Goal: Task Accomplishment & Management: Manage account settings

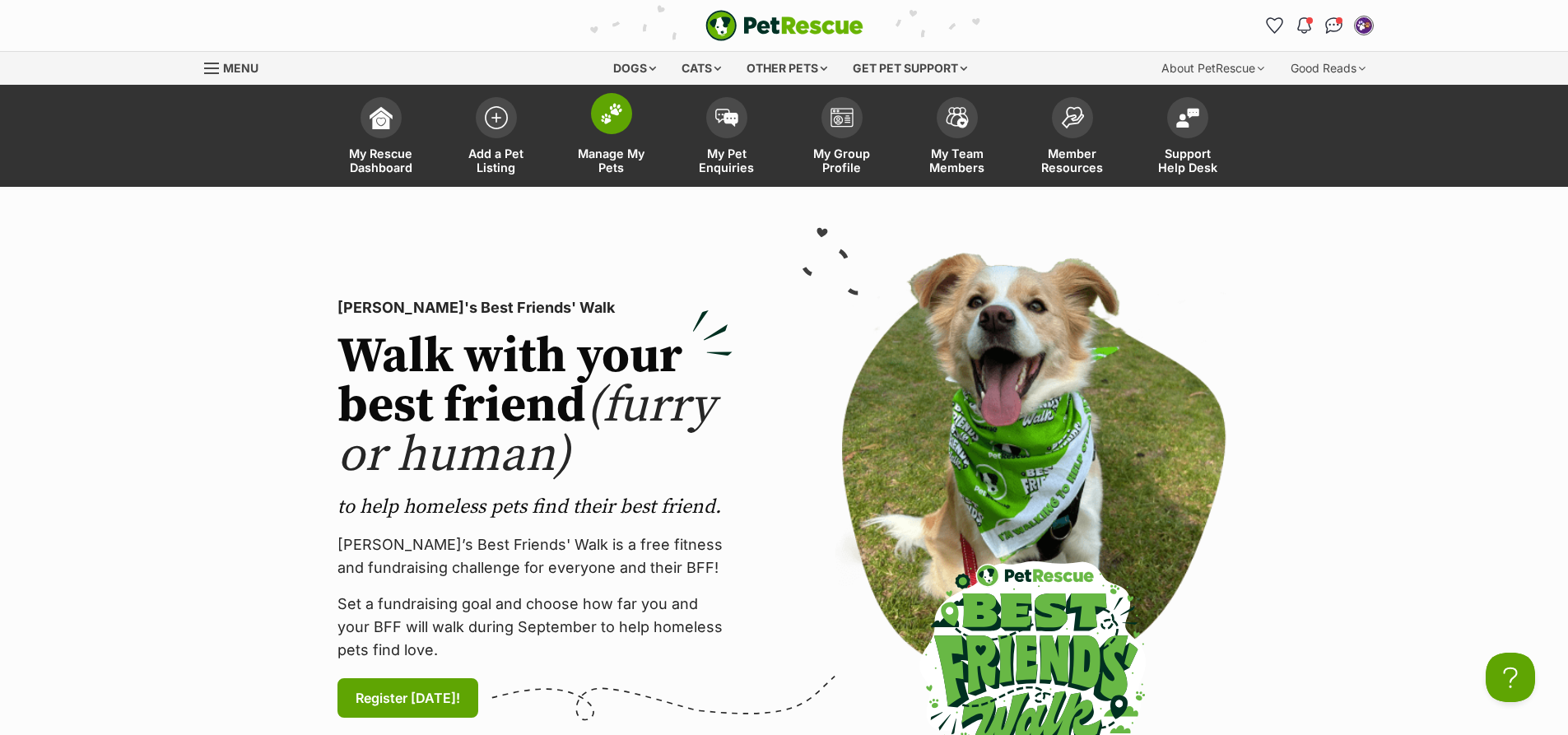
click at [598, 120] on span at bounding box center [612, 113] width 41 height 41
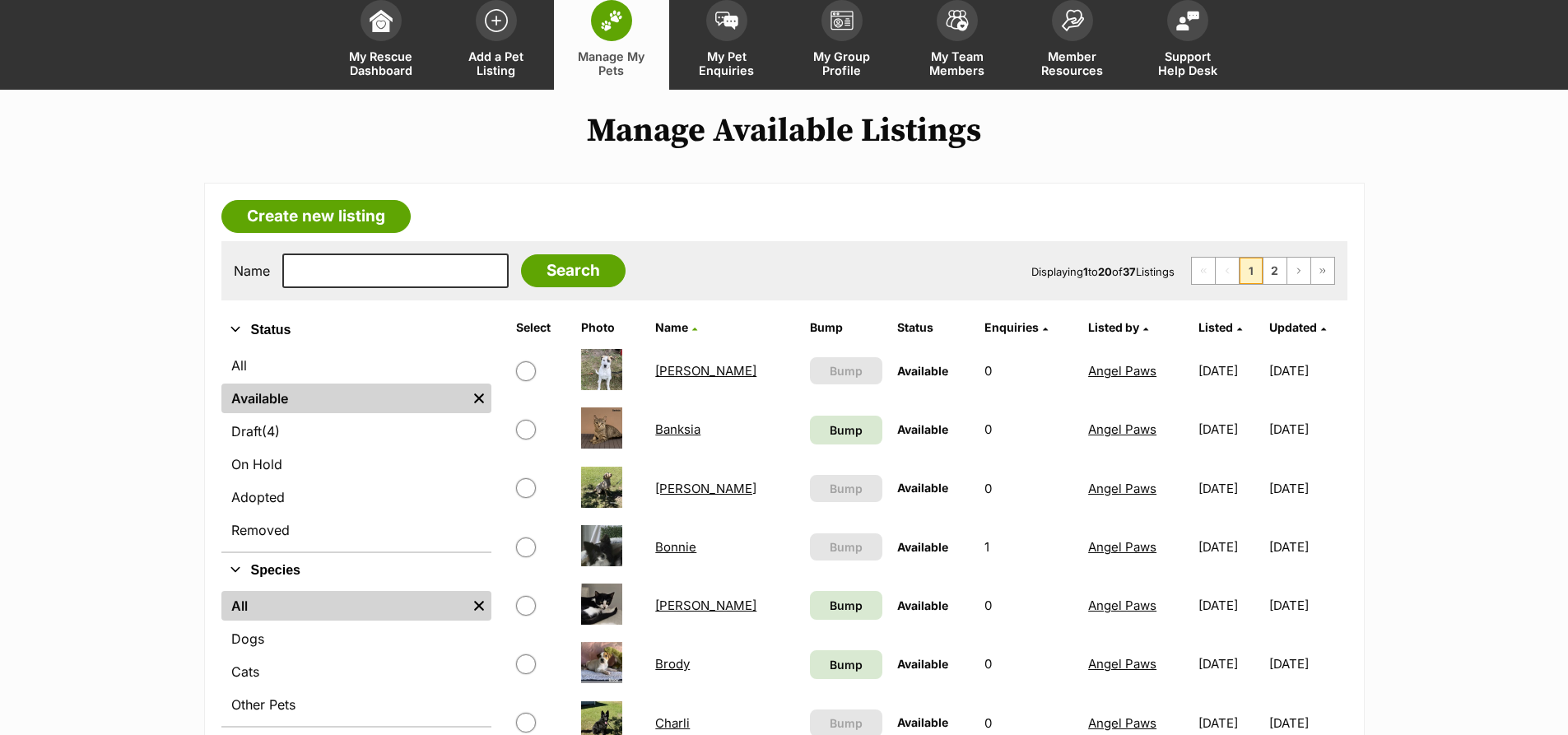
scroll to position [247, 0]
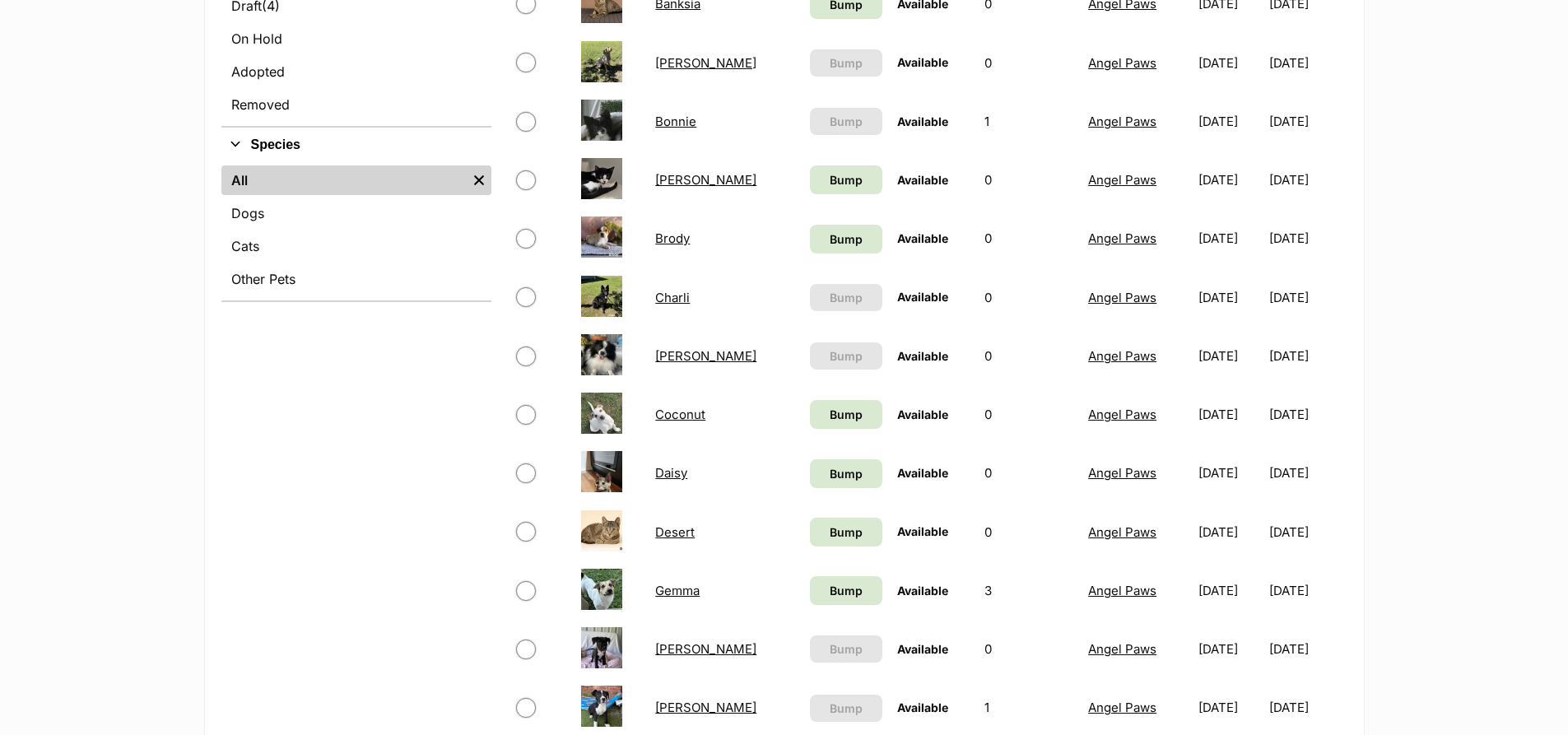
scroll to position [494, 0]
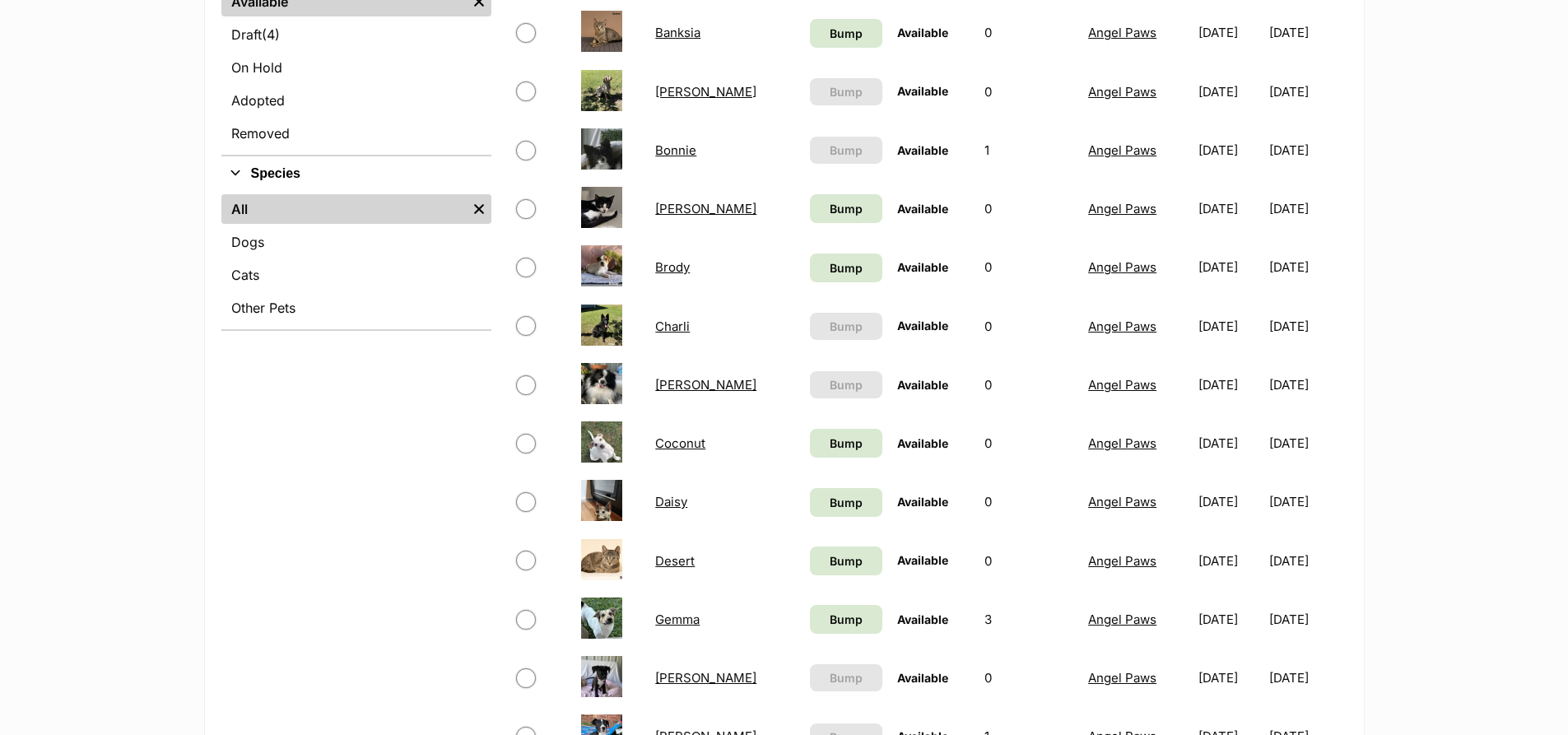
click at [525, 386] on input "checkbox" at bounding box center [526, 385] width 20 height 20
checkbox input "true"
click at [526, 150] on input "checkbox" at bounding box center [526, 151] width 20 height 20
checkbox input "true"
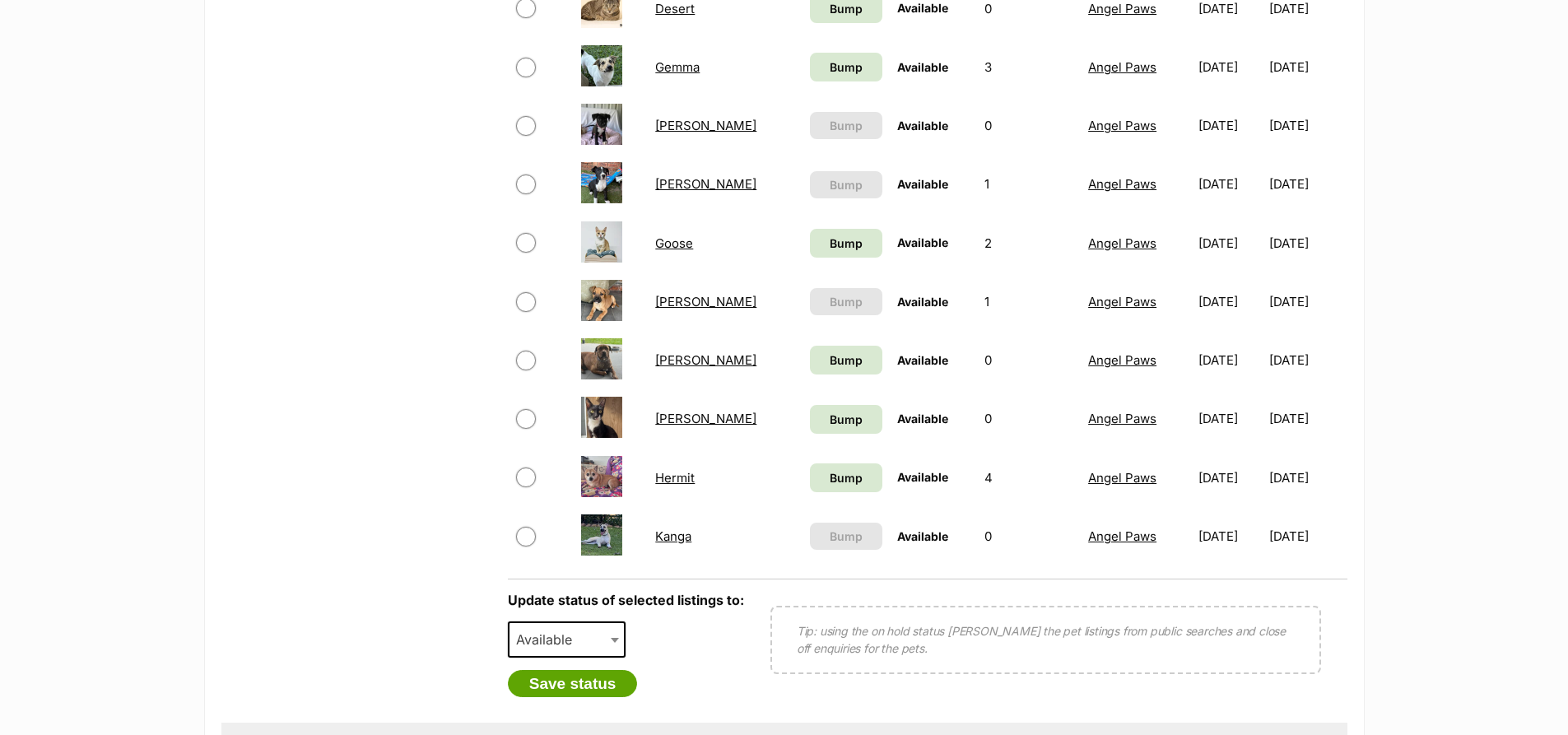
scroll to position [1071, 0]
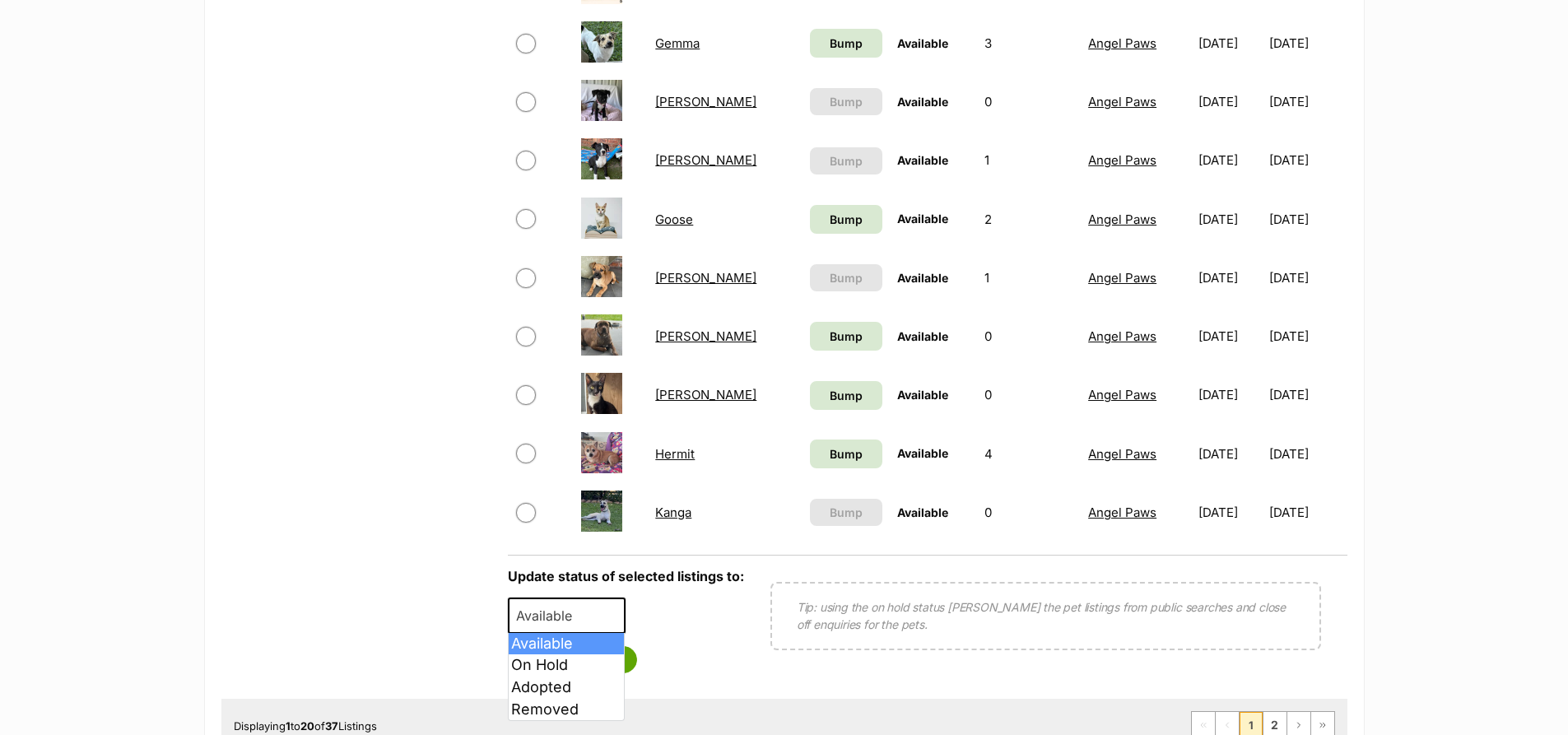
click at [612, 614] on b at bounding box center [614, 617] width 8 height 5
select select "rehomed"
click at [564, 662] on button "Save status" at bounding box center [573, 660] width 130 height 28
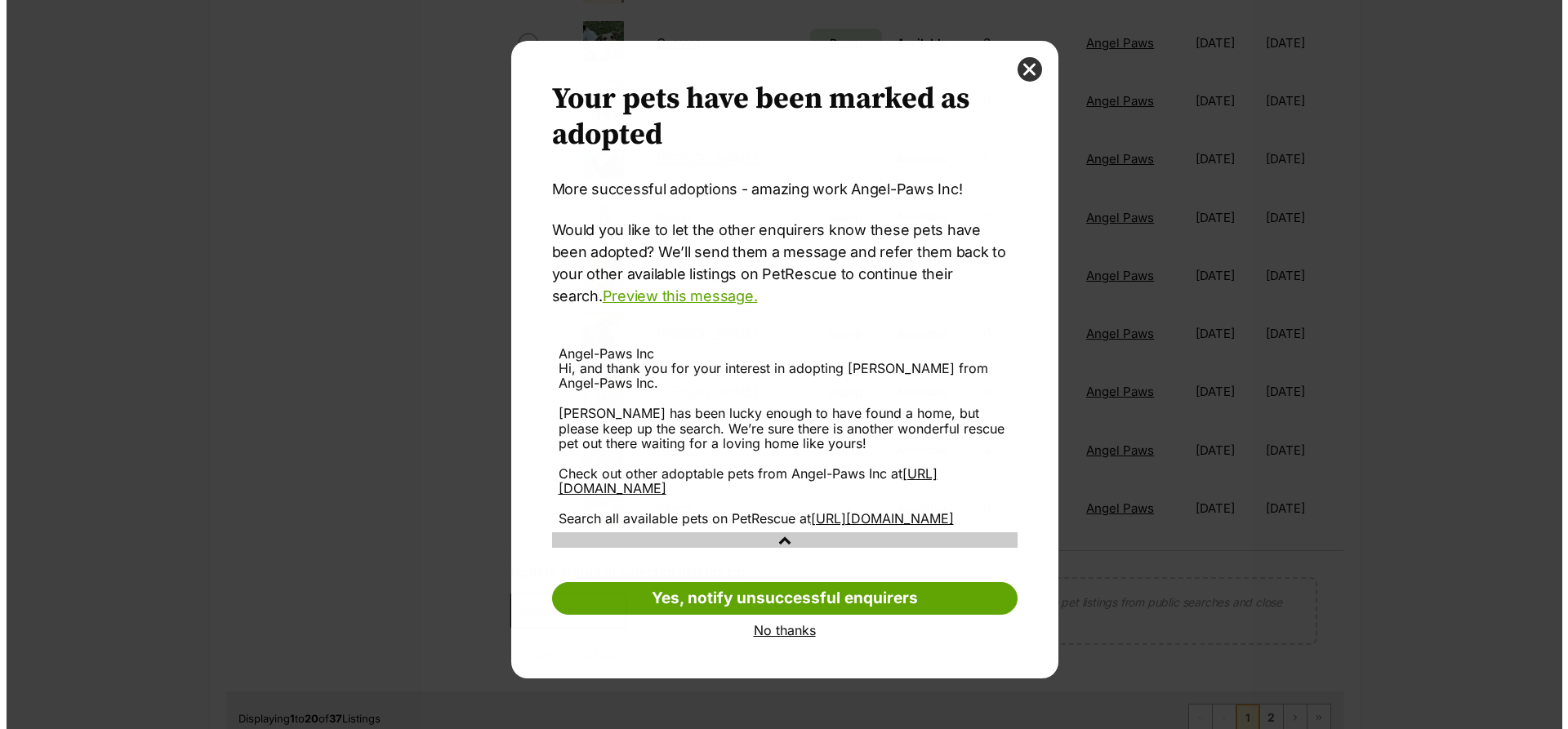
scroll to position [0, 0]
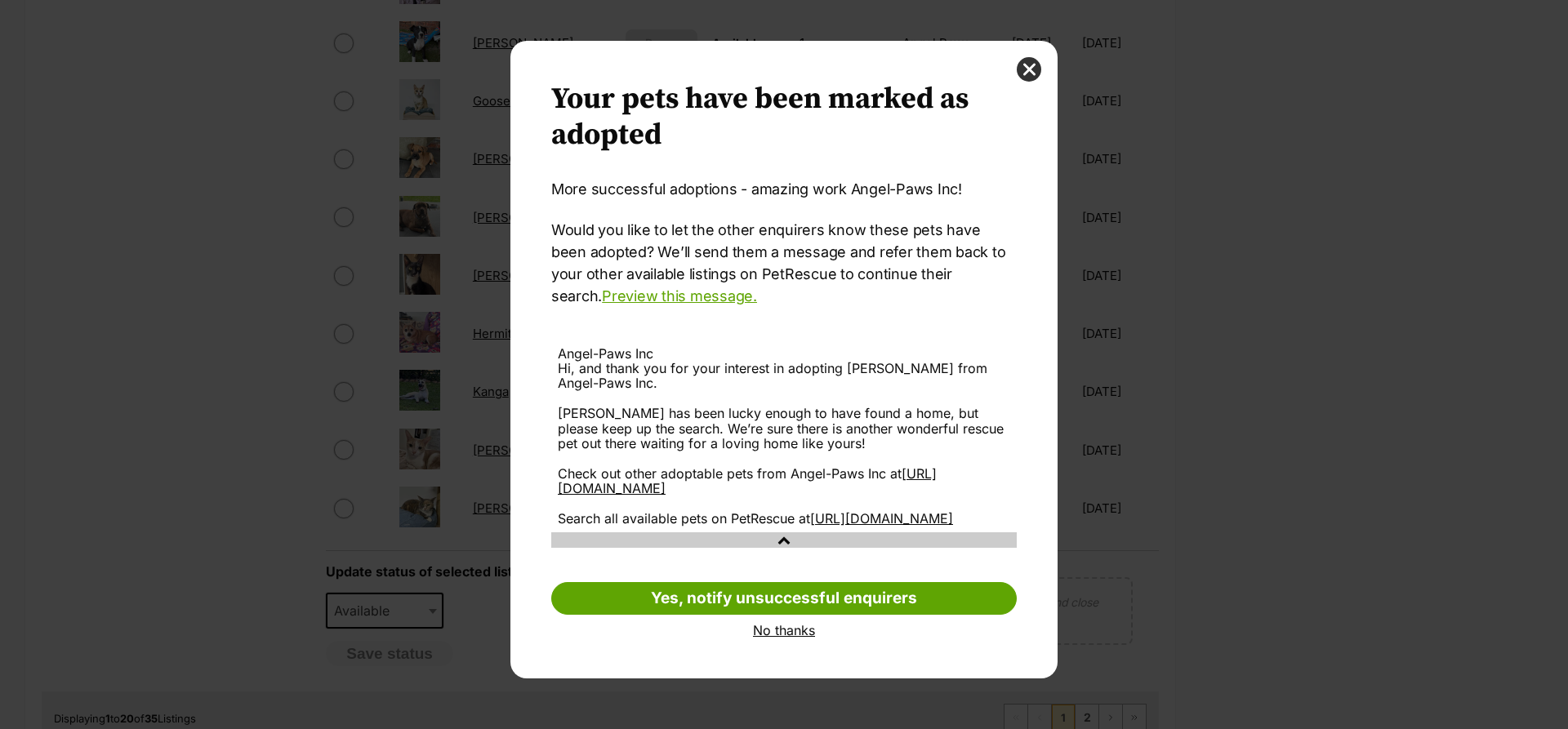
click at [768, 638] on link "No thanks" at bounding box center [784, 631] width 466 height 15
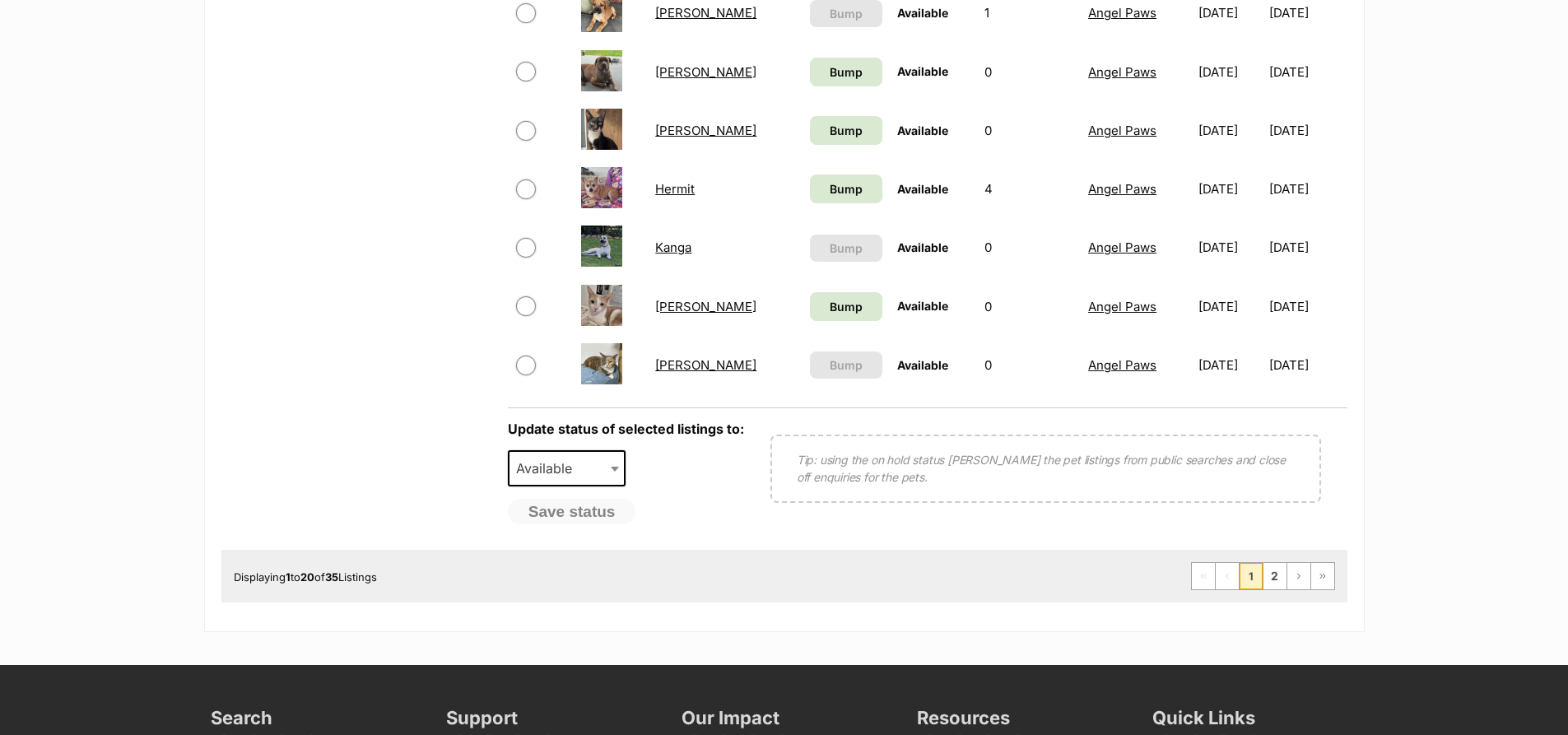
scroll to position [1235, 0]
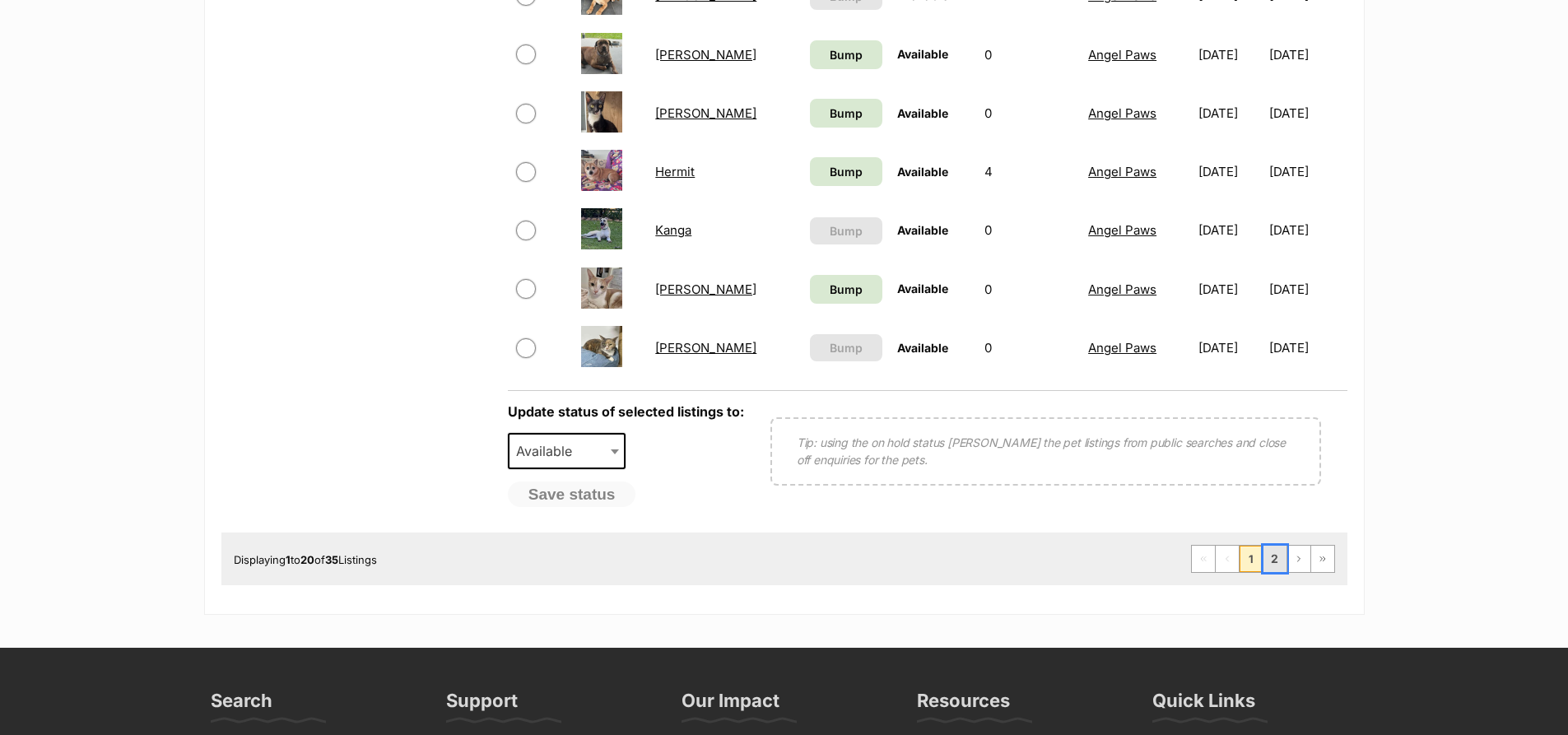
click at [1271, 560] on link "2" at bounding box center [1275, 559] width 23 height 27
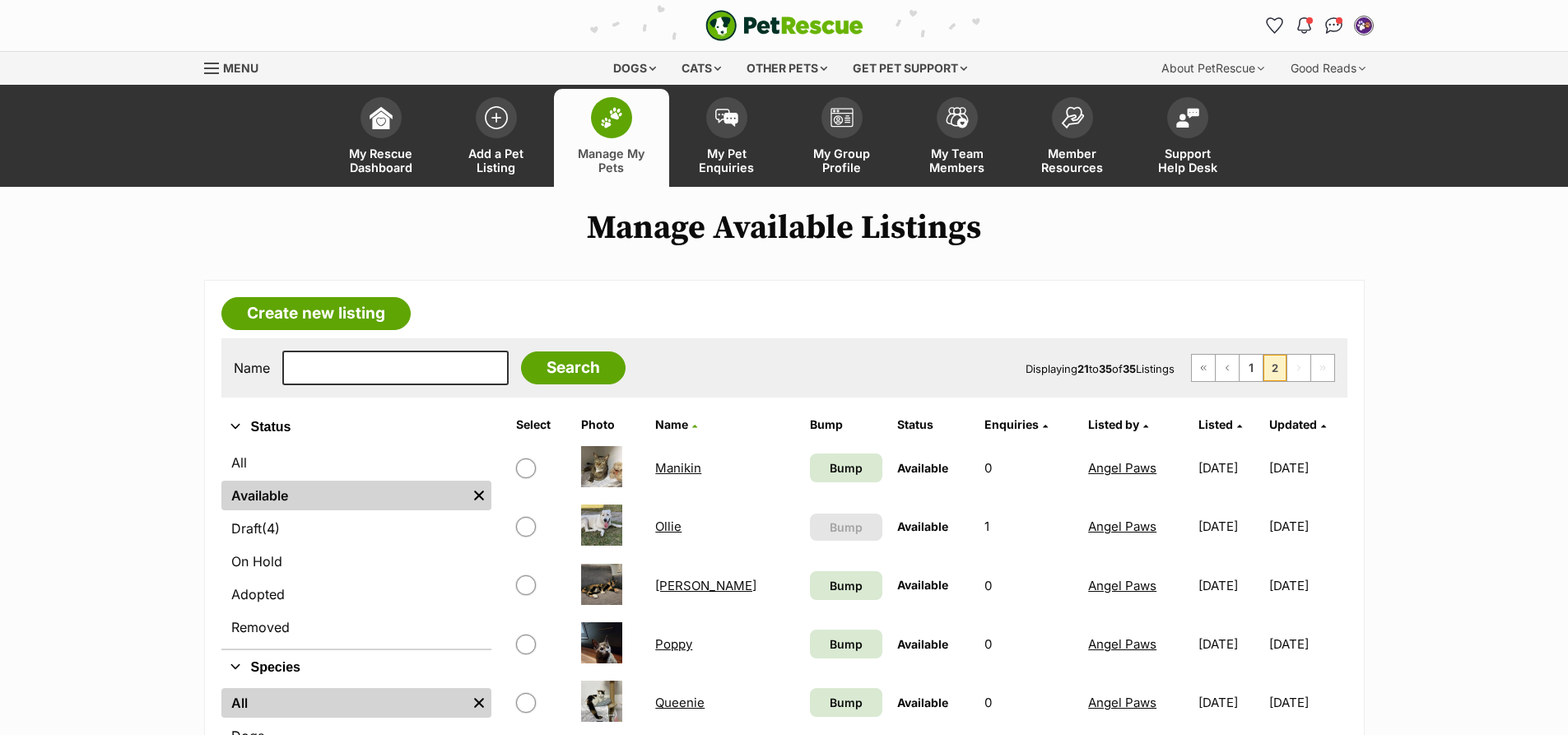
click at [529, 466] on input "checkbox" at bounding box center [526, 469] width 20 height 20
checkbox input "true"
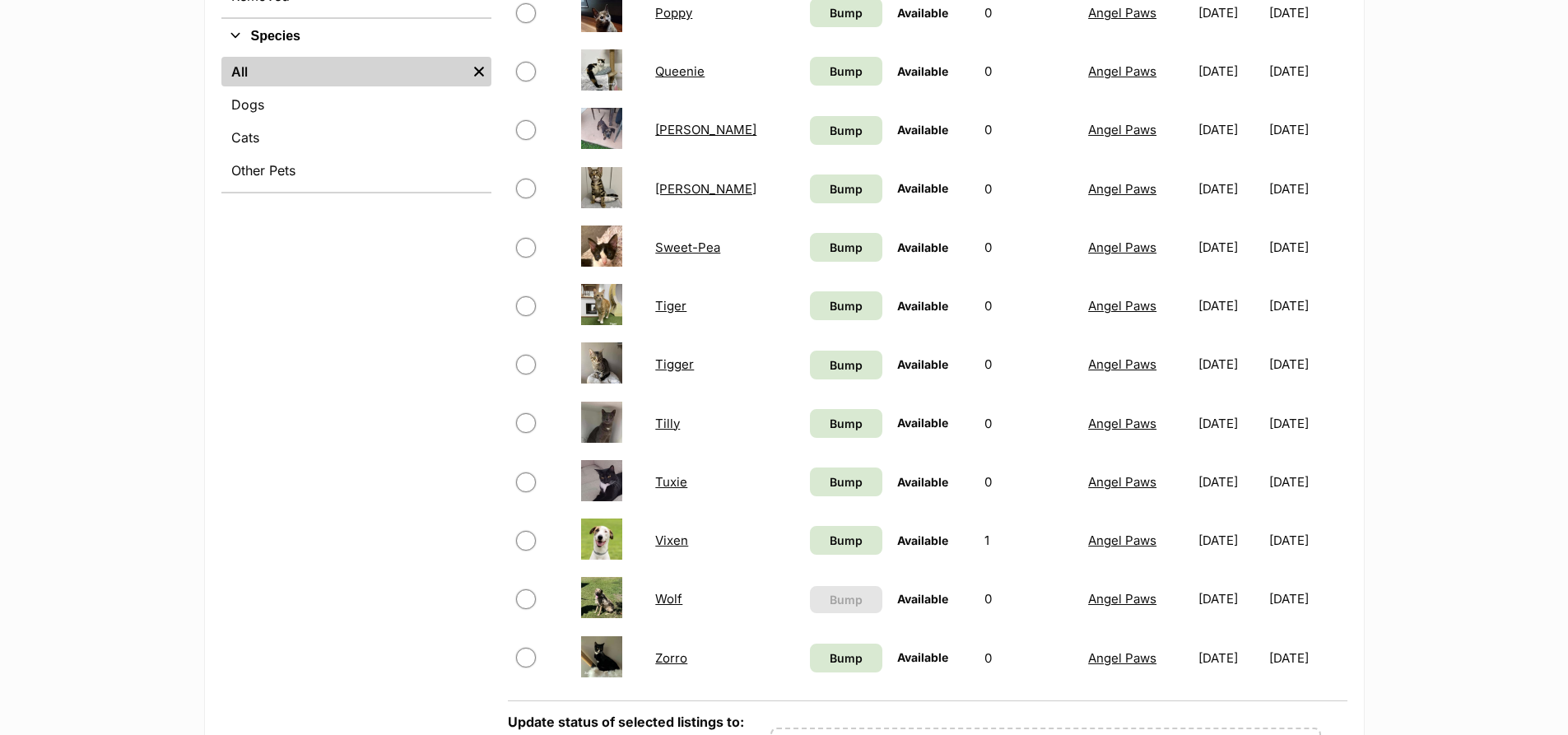
scroll to position [659, 0]
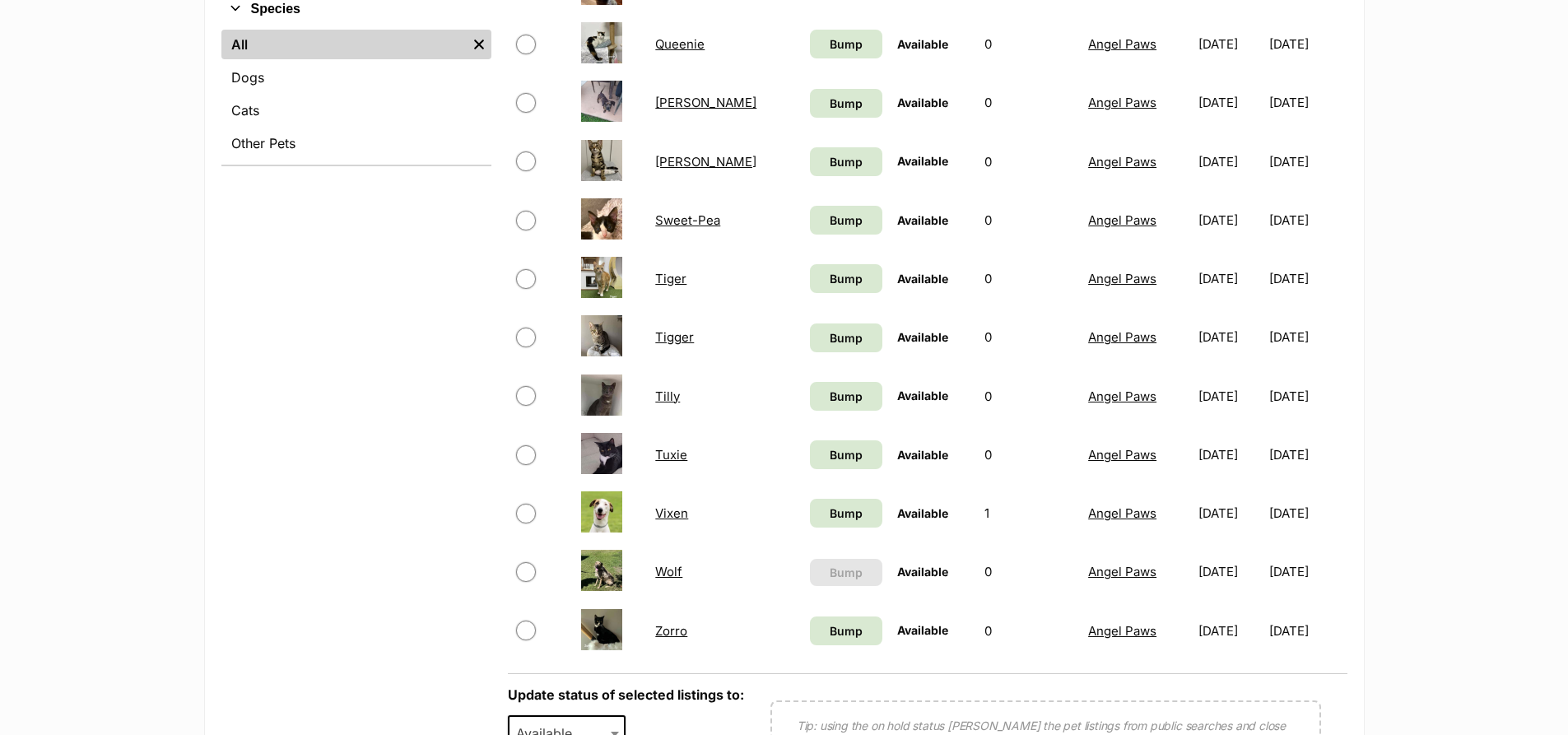
click at [522, 392] on input "checkbox" at bounding box center [526, 396] width 20 height 20
checkbox input "true"
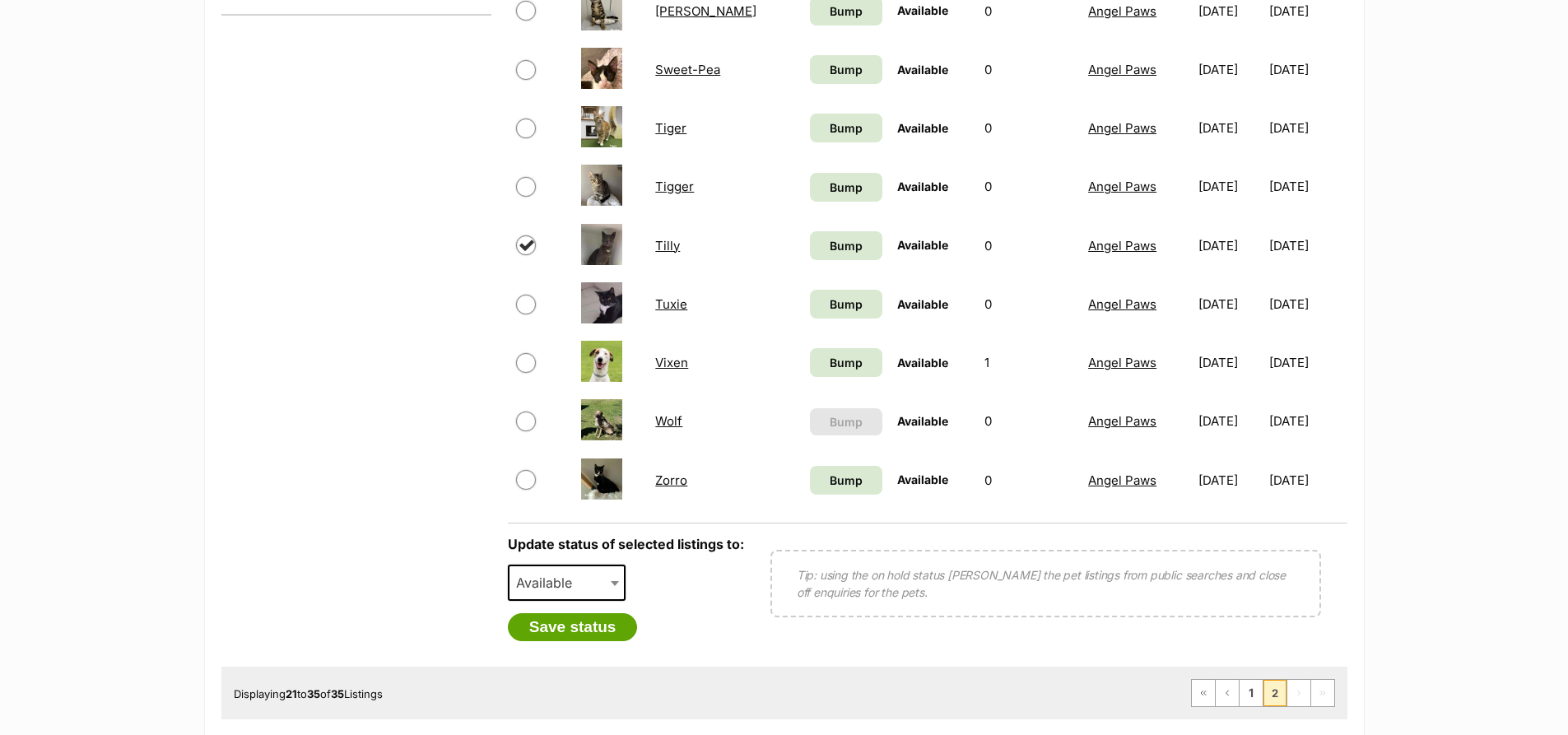
scroll to position [823, 0]
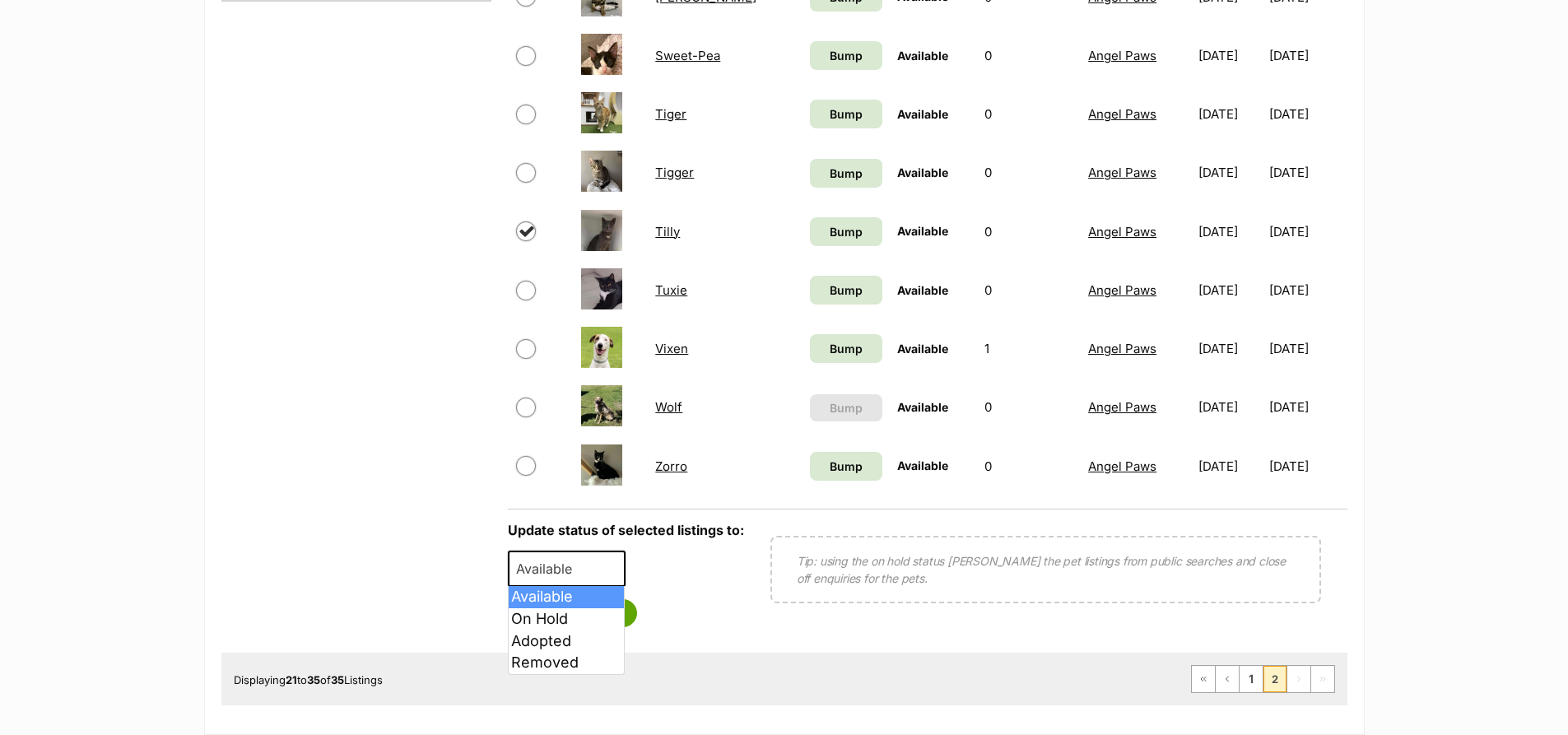
click at [617, 562] on span at bounding box center [616, 569] width 16 height 37
select select "rehomed"
click at [571, 614] on button "Save status" at bounding box center [573, 613] width 130 height 28
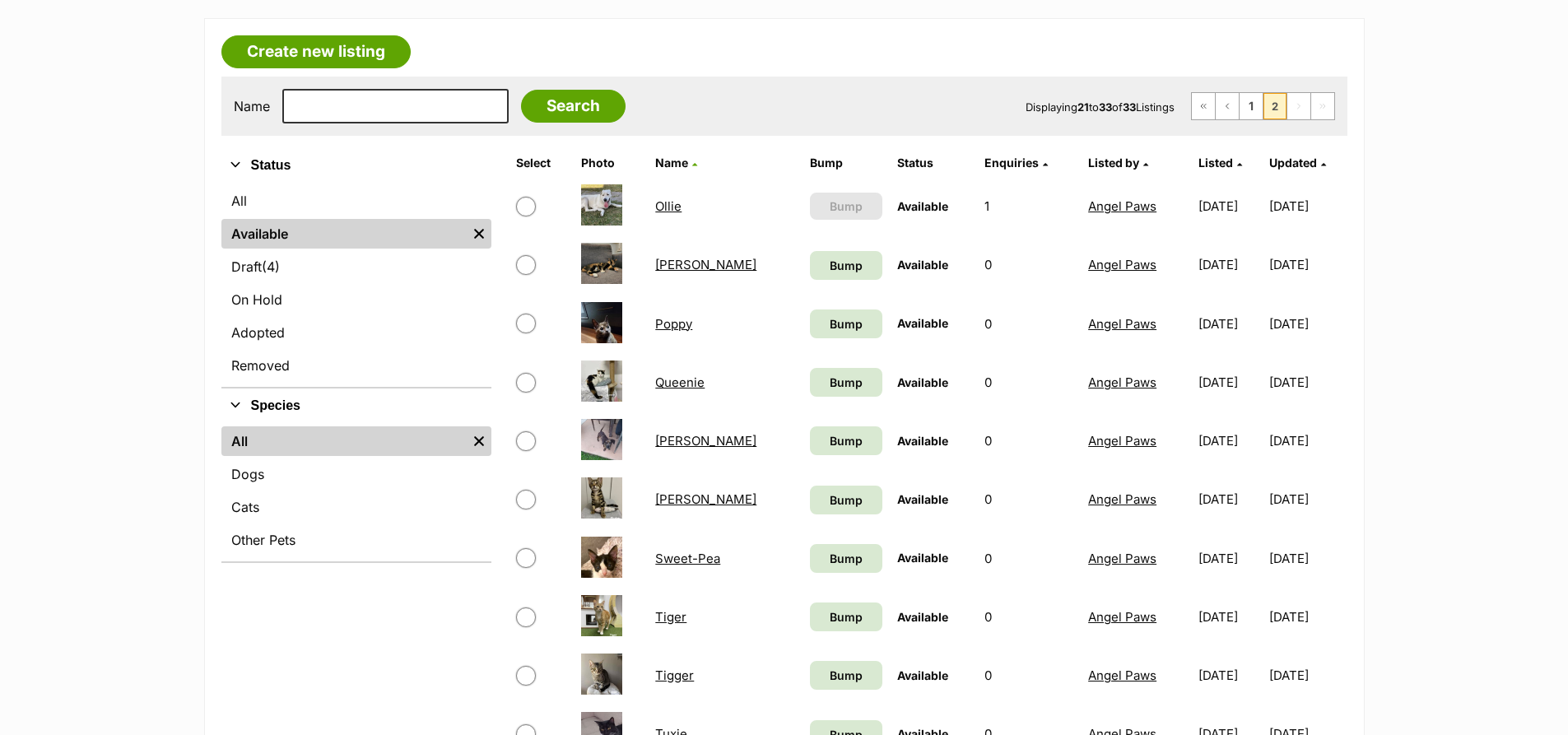
scroll to position [0, 0]
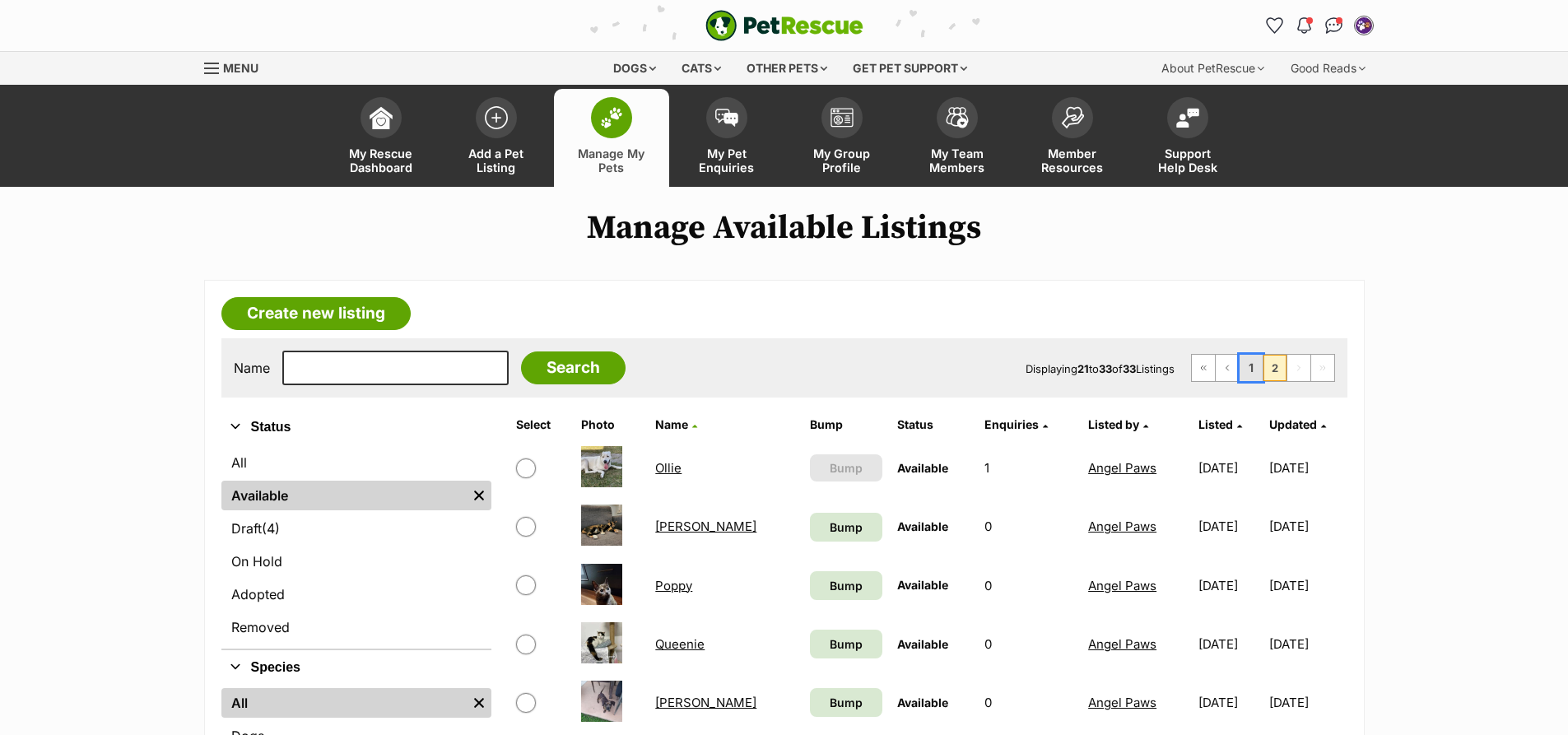
click at [1247, 358] on link "1" at bounding box center [1252, 368] width 23 height 27
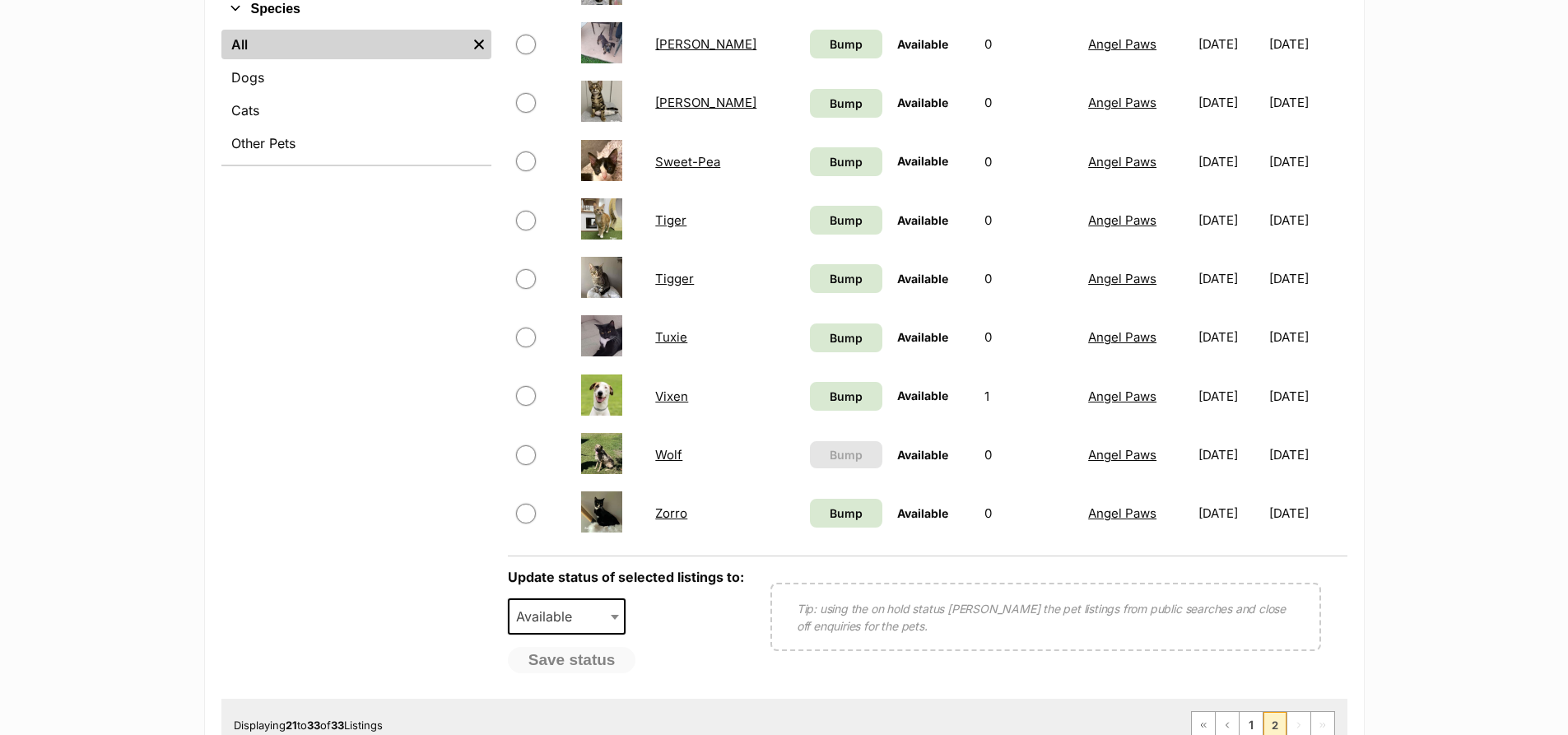
scroll to position [113, 0]
